Goal: Information Seeking & Learning: Learn about a topic

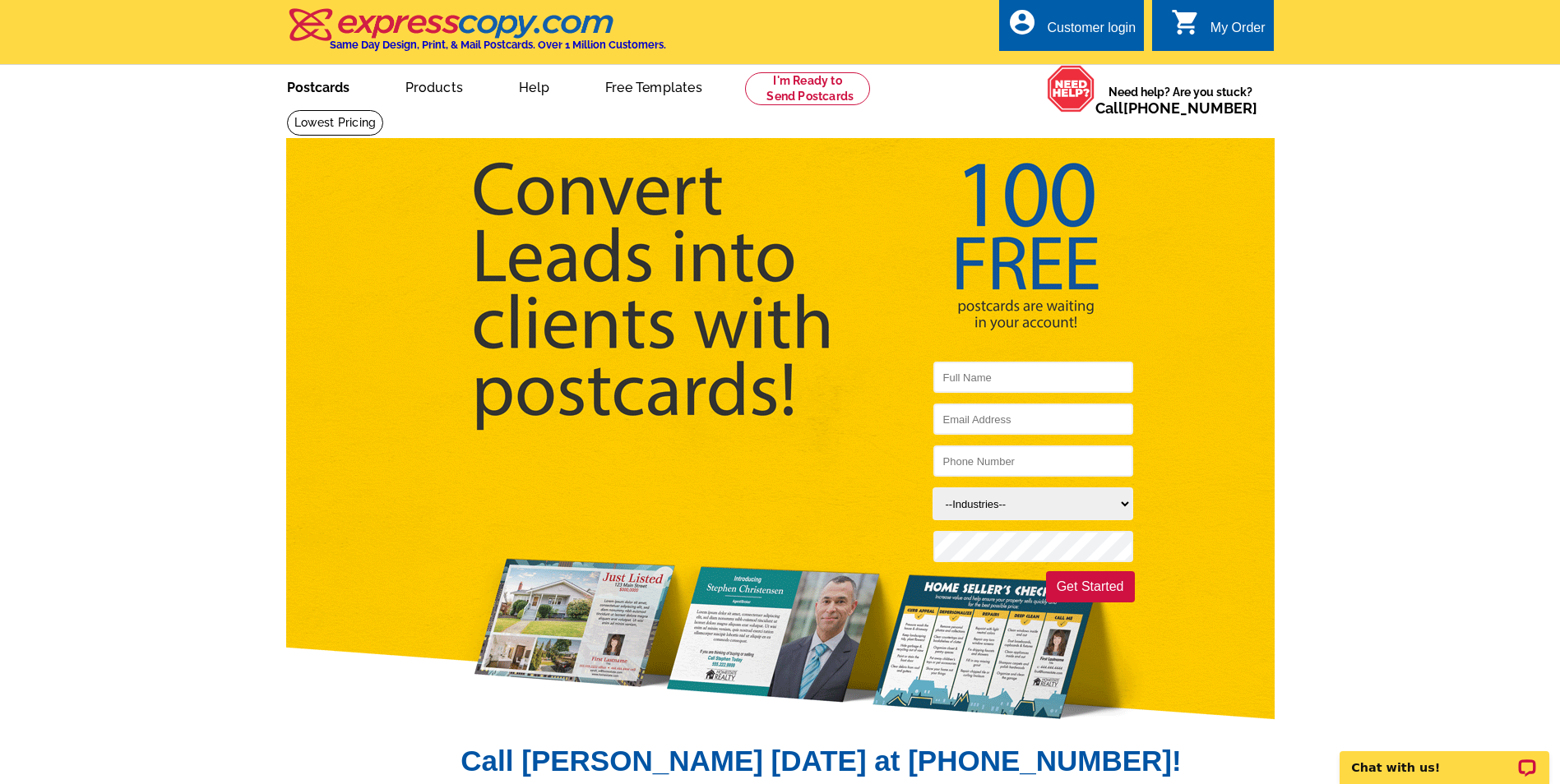
click at [317, 87] on link "Postcards" at bounding box center [319, 86] width 115 height 39
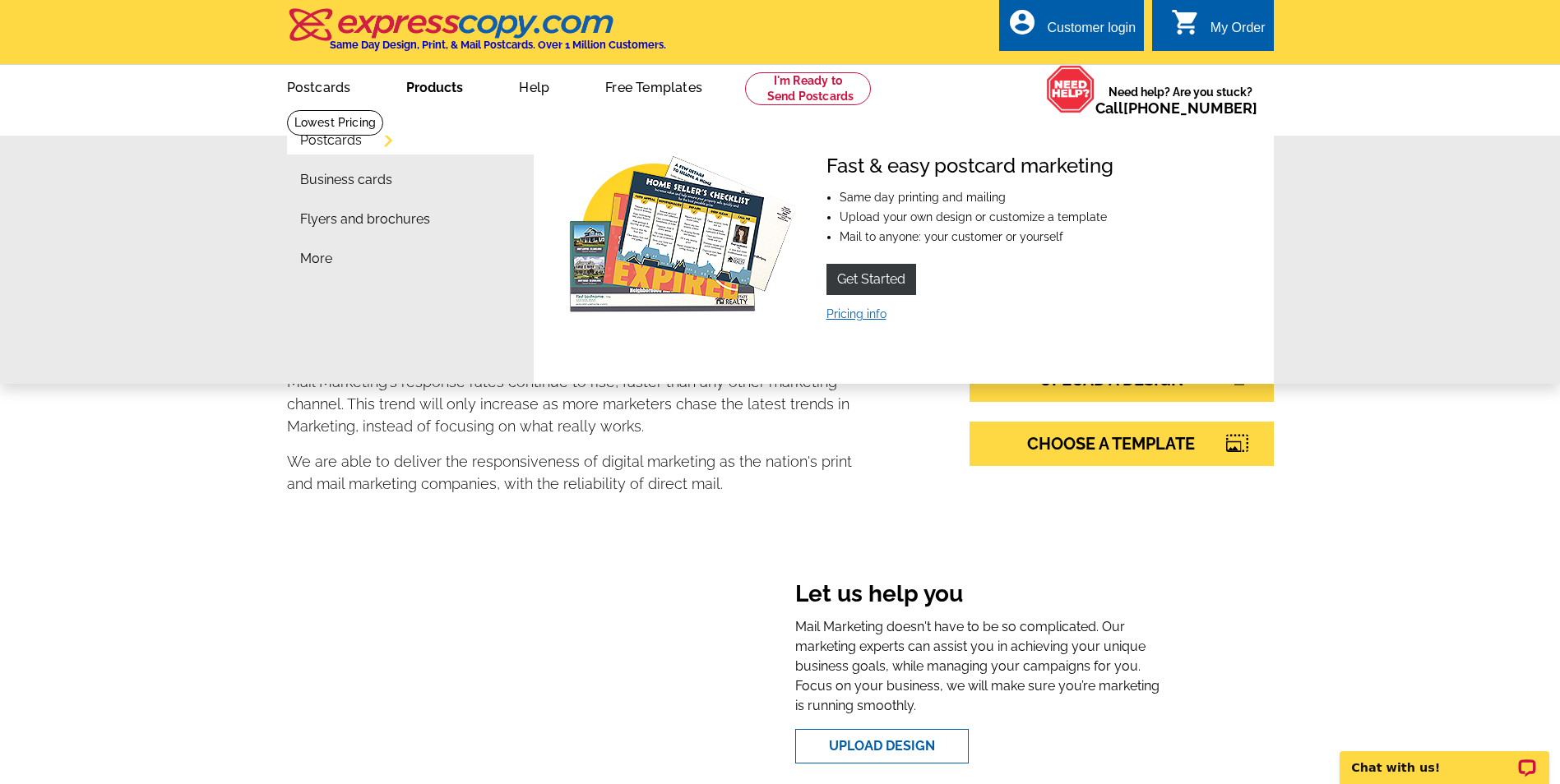
click at [849, 320] on link "Pricing info" at bounding box center [857, 314] width 60 height 13
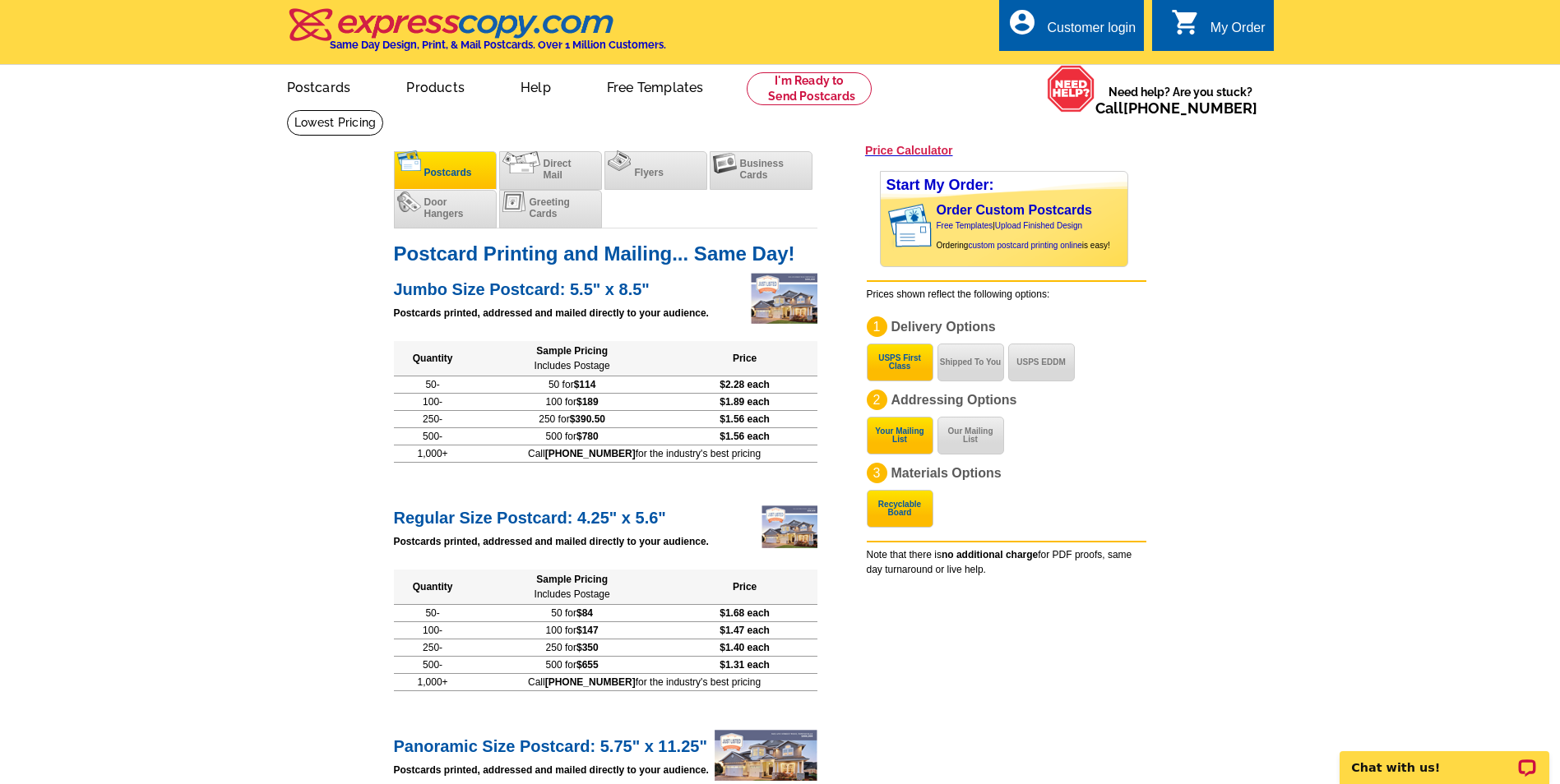
click at [444, 174] on span "Postcards" at bounding box center [448, 172] width 48 height 11
click at [965, 370] on button "Shipped To You" at bounding box center [970, 363] width 67 height 38
